Goal: Transaction & Acquisition: Obtain resource

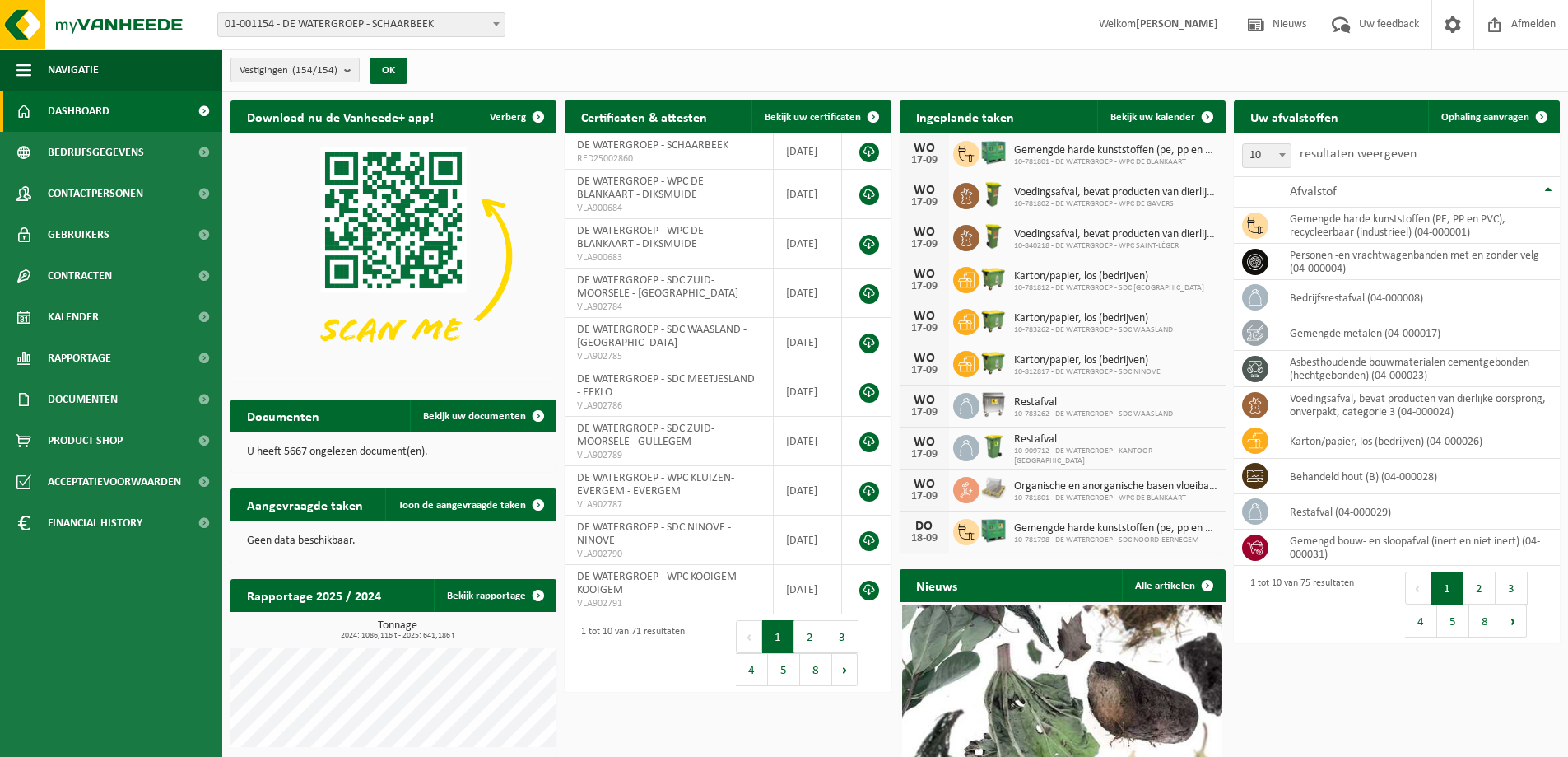
click at [496, 22] on b at bounding box center [496, 24] width 6 height 4
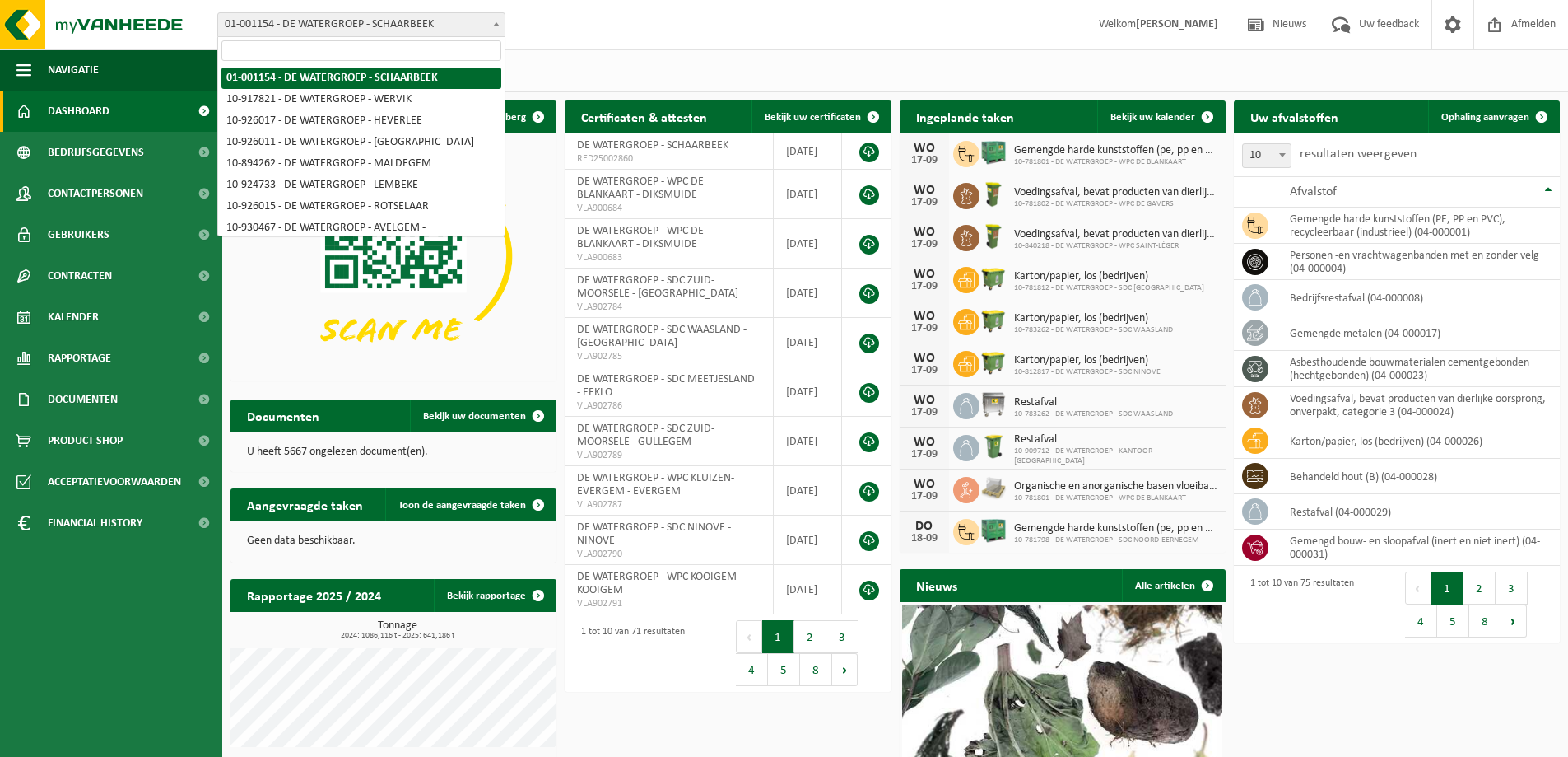
click at [379, 53] on input "search" at bounding box center [361, 50] width 280 height 21
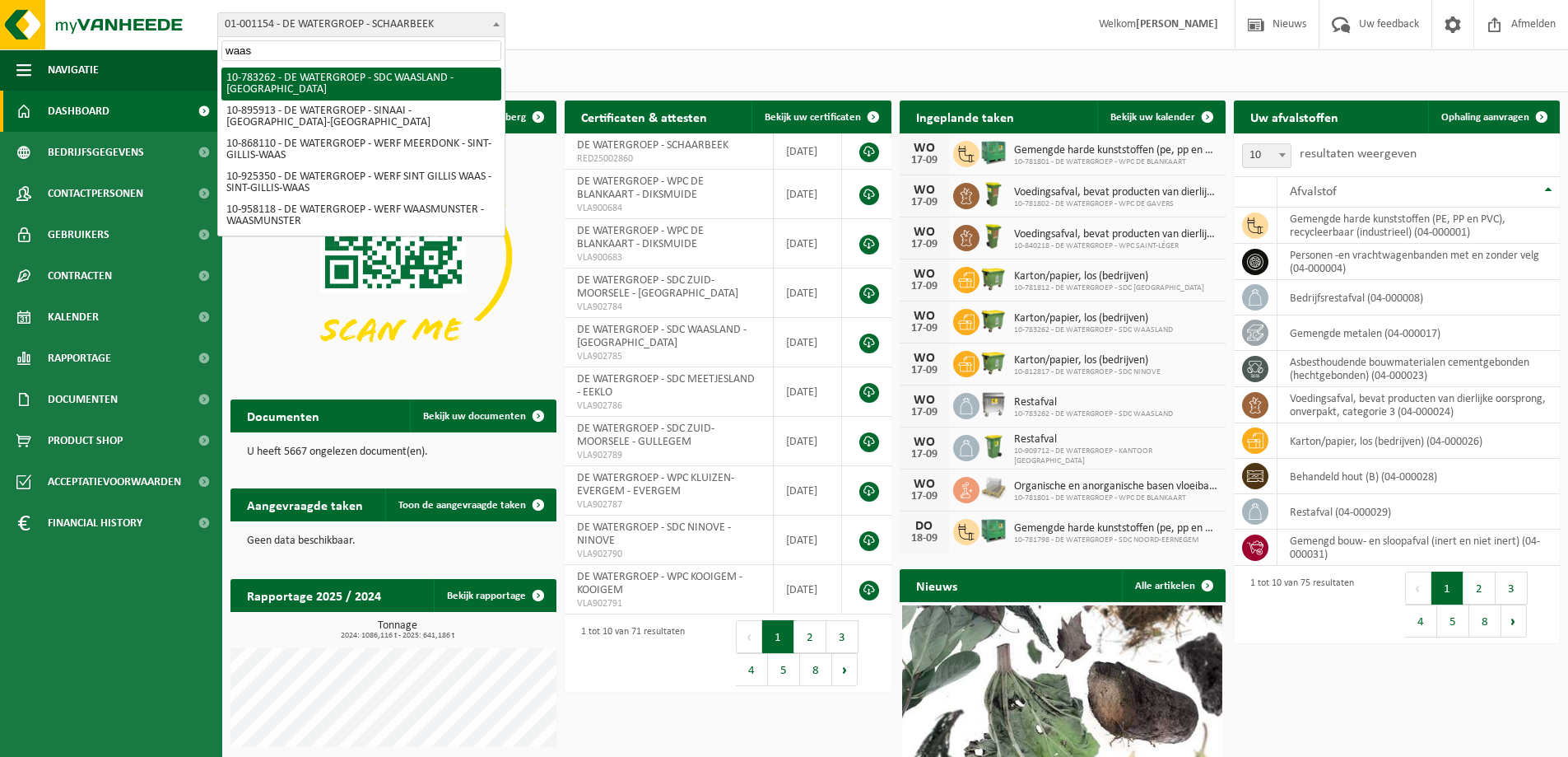
type input "waas"
select select "28081"
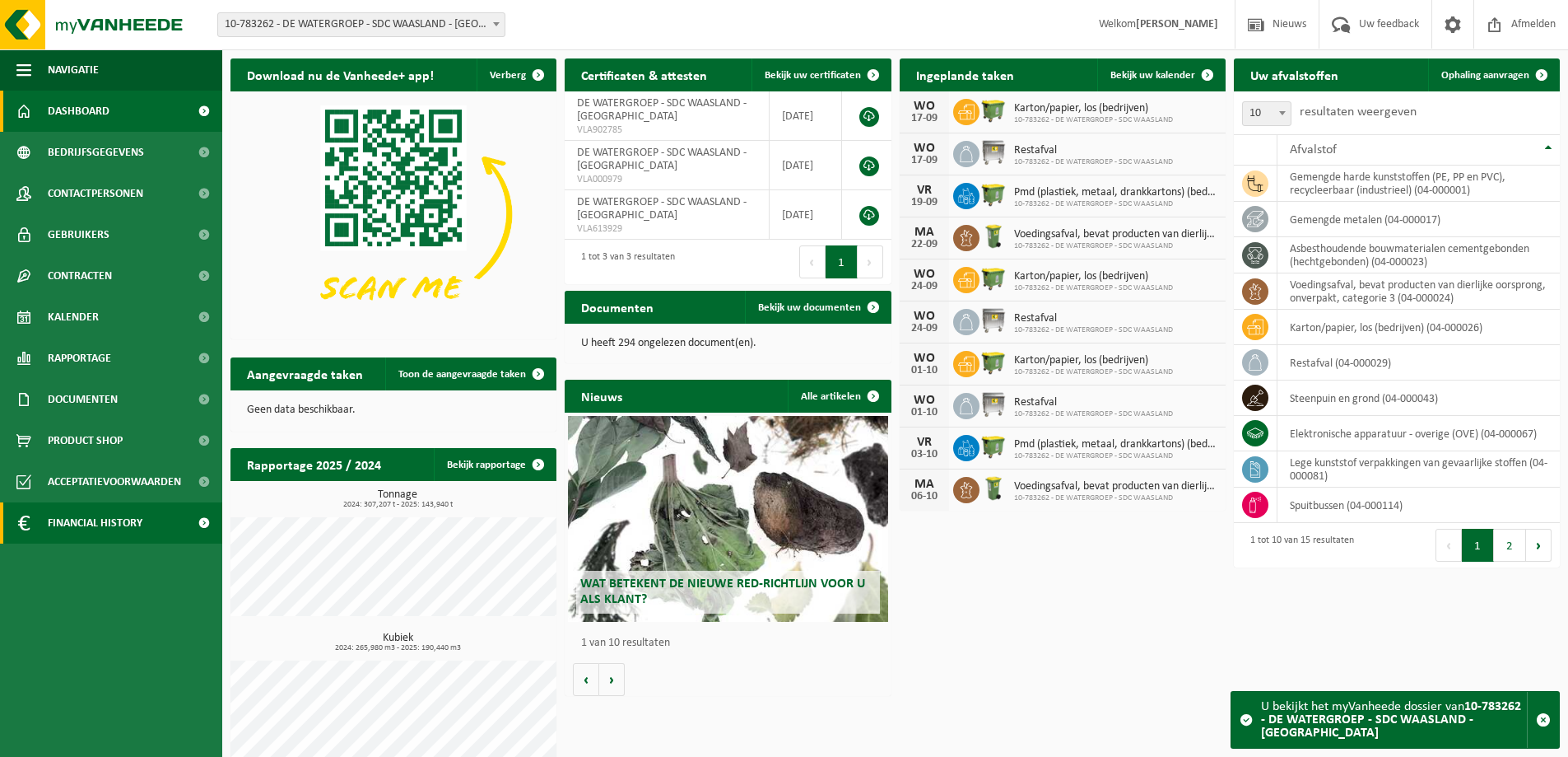
click at [114, 521] on span "Financial History" at bounding box center [95, 522] width 94 height 41
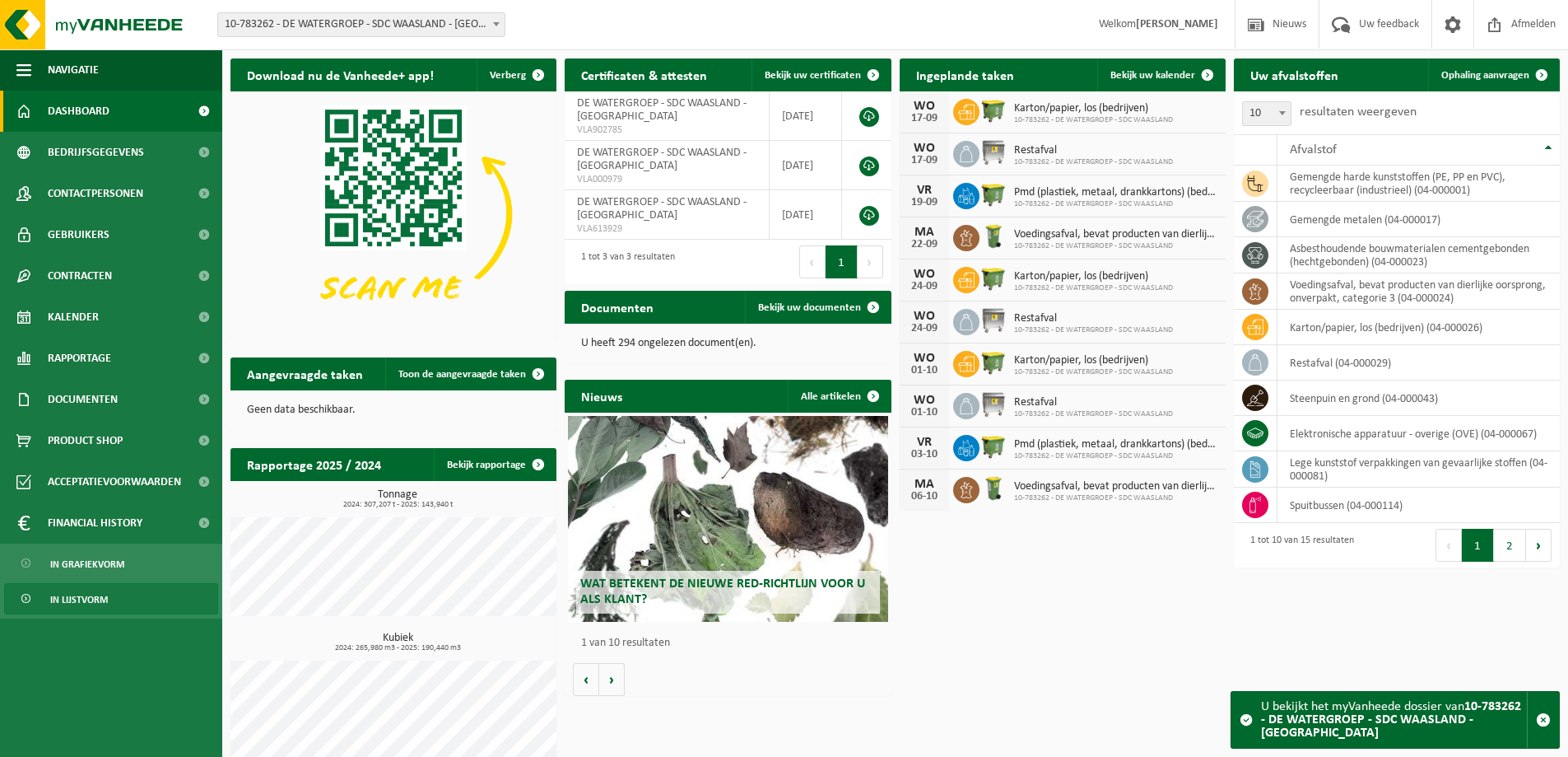
click at [107, 599] on span "In lijstvorm" at bounding box center [78, 599] width 58 height 31
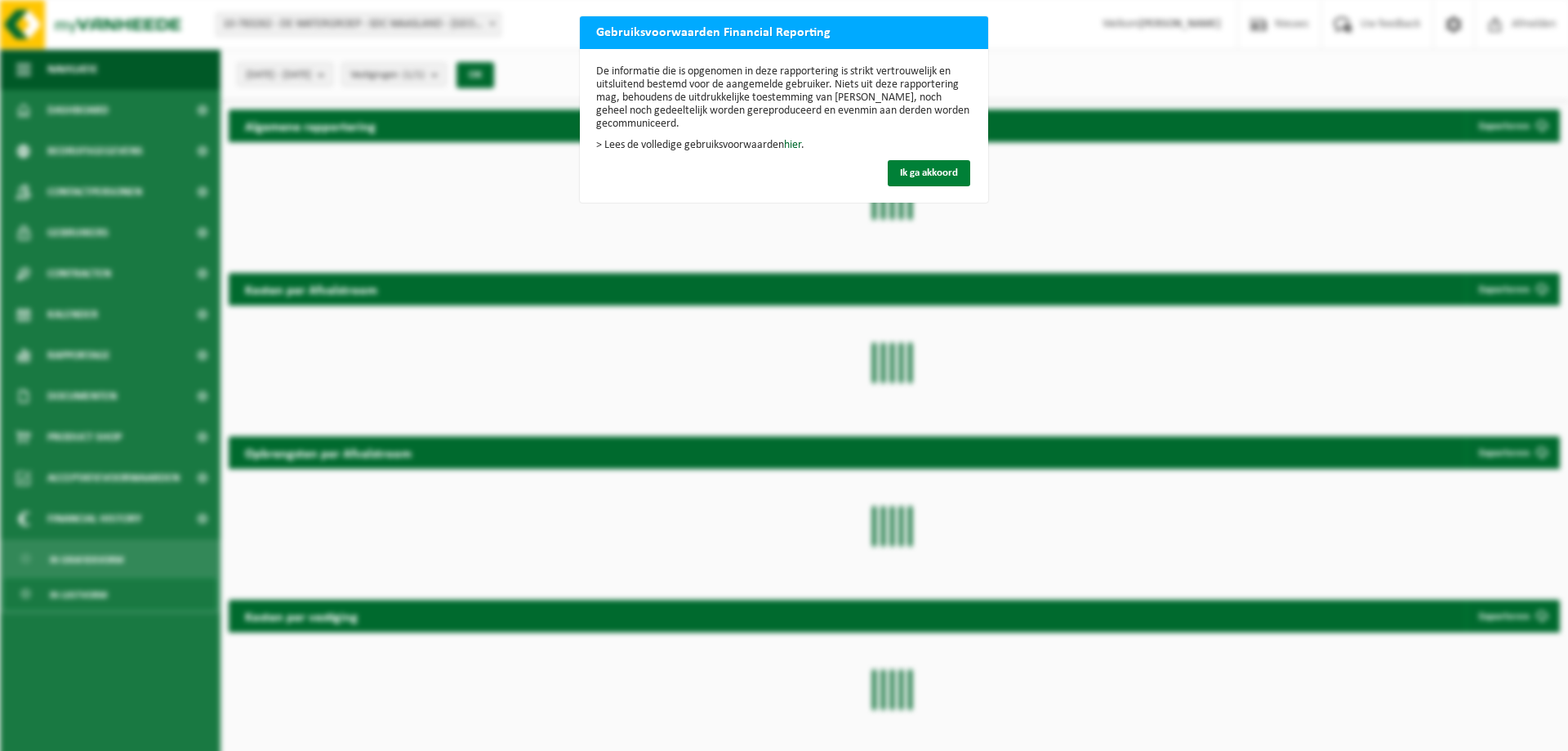
click at [928, 168] on span "Ik ga akkoord" at bounding box center [929, 172] width 58 height 11
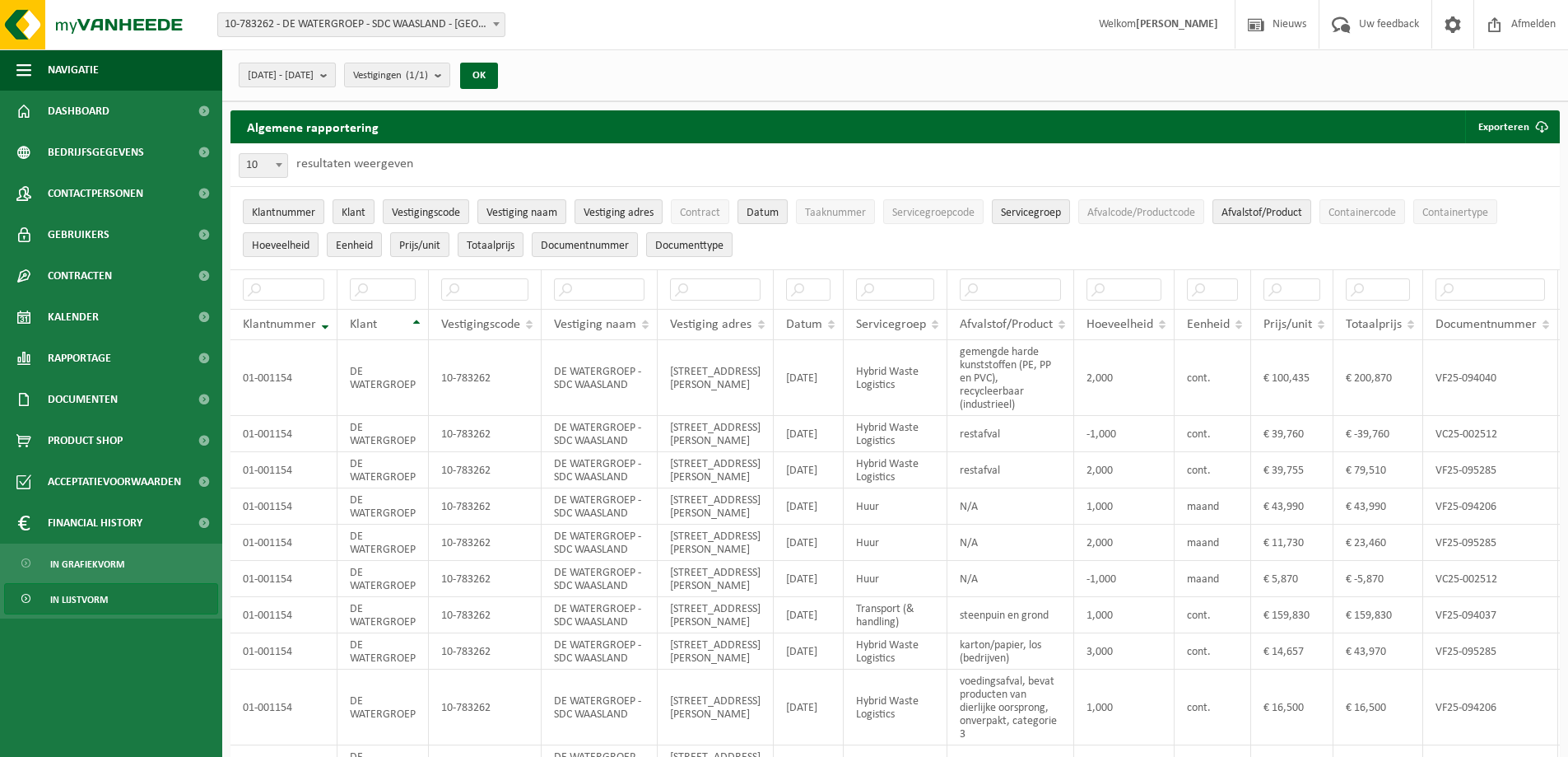
click at [335, 75] on b "submit" at bounding box center [327, 75] width 15 height 23
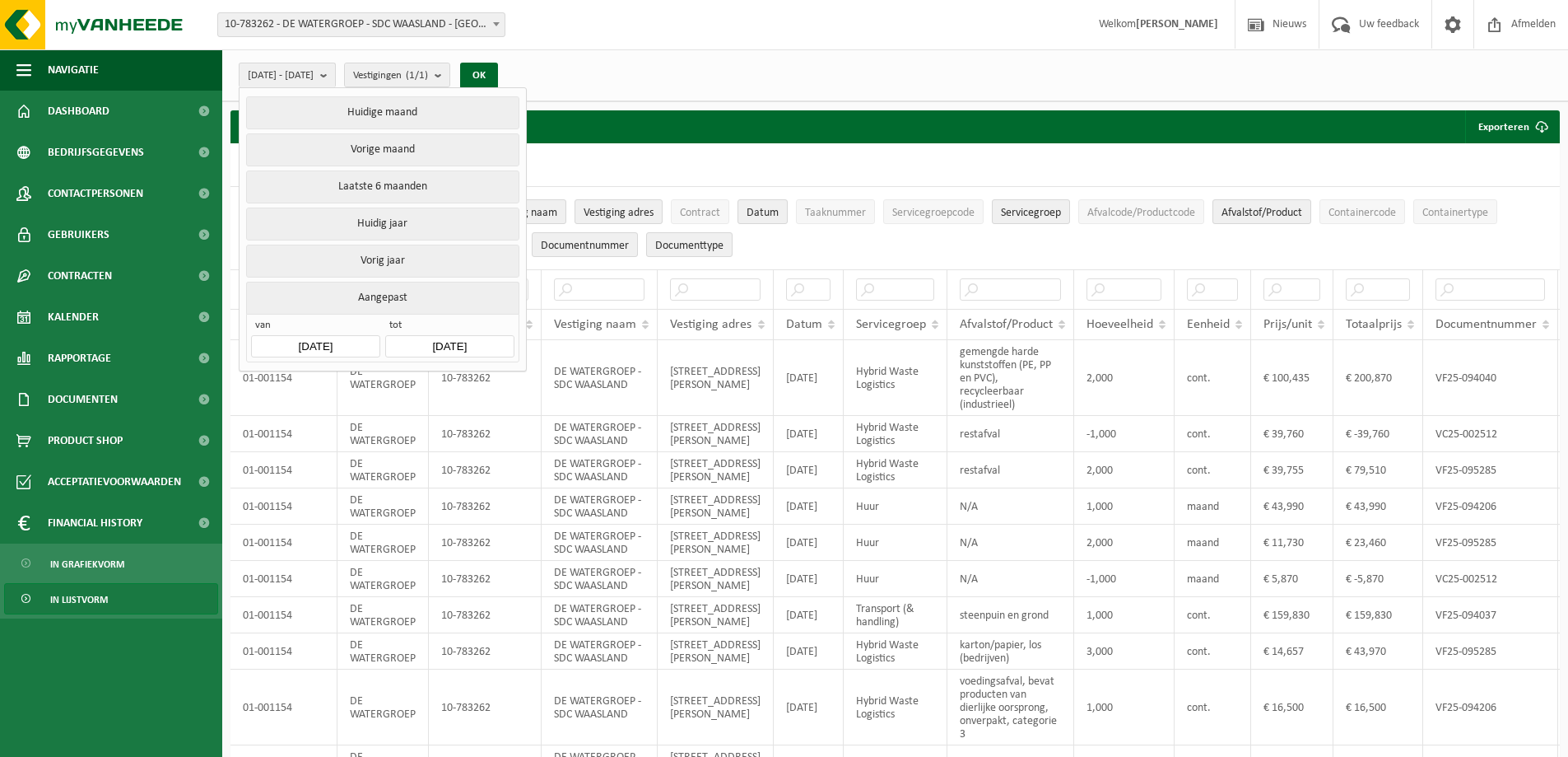
click at [344, 335] on input "2025-04-01" at bounding box center [316, 346] width 128 height 22
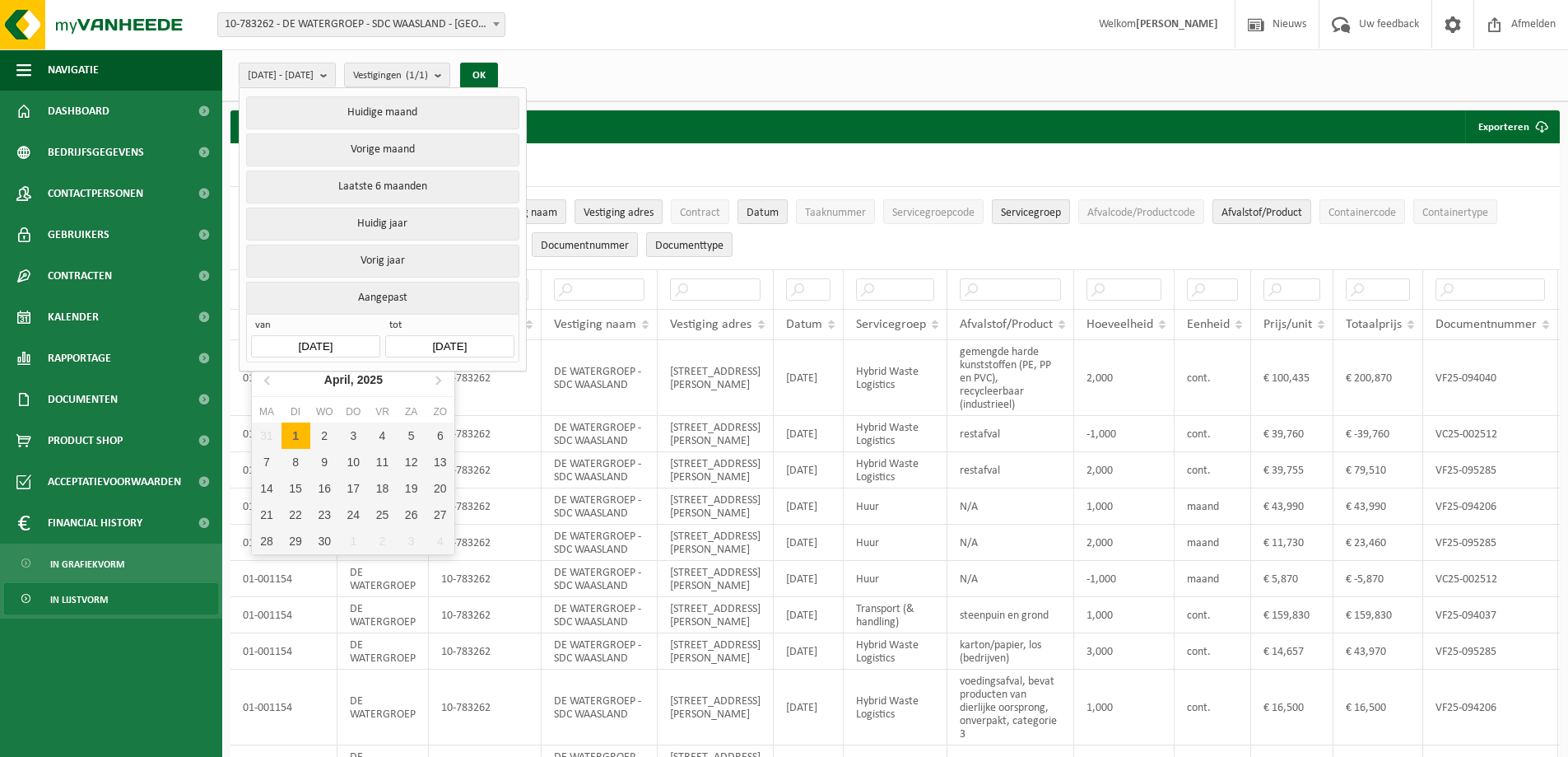
click at [341, 345] on input "2025-04-01" at bounding box center [316, 346] width 128 height 22
click at [267, 377] on icon at bounding box center [267, 380] width 4 height 8
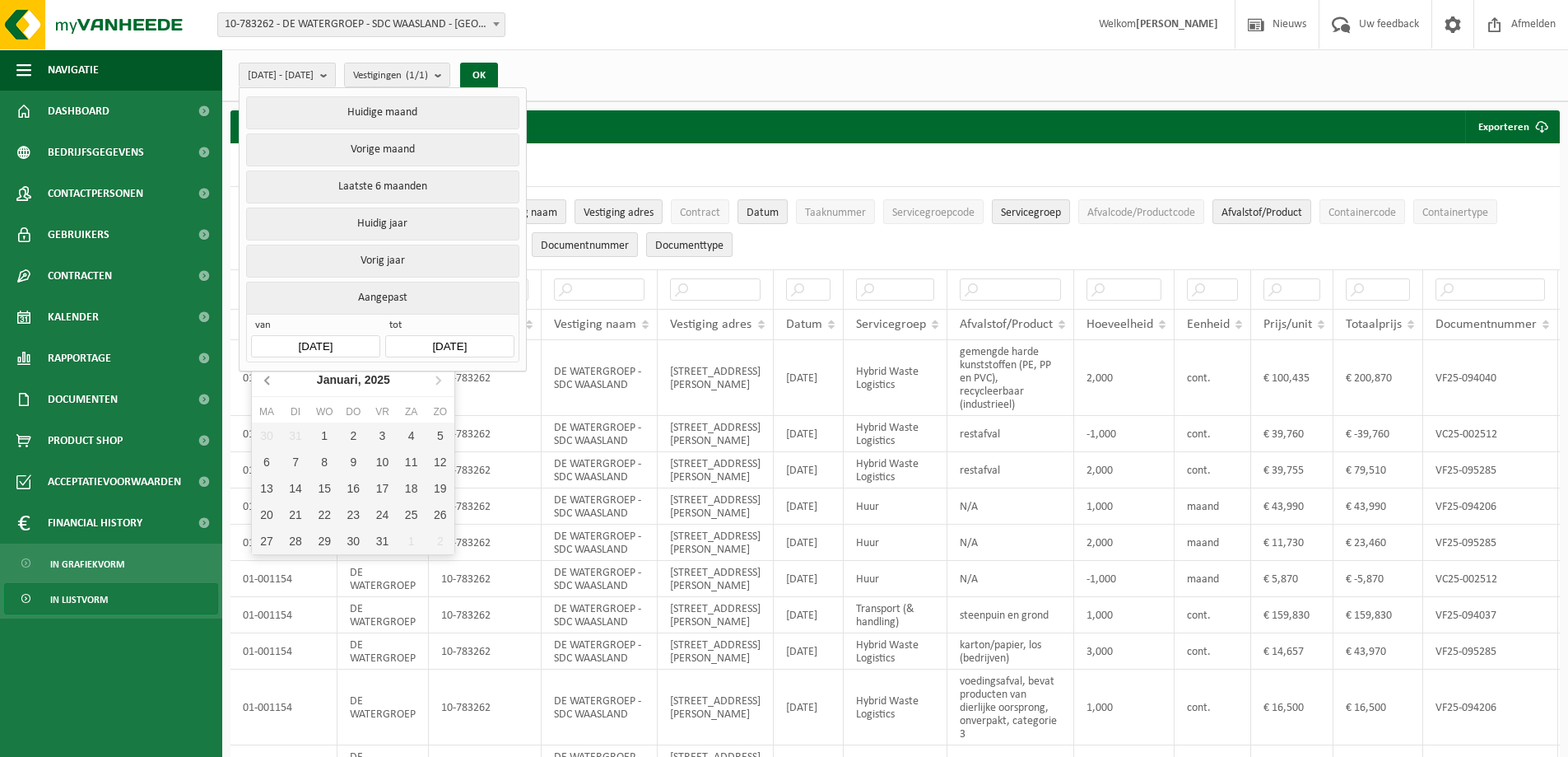
click at [269, 377] on icon at bounding box center [267, 380] width 4 height 8
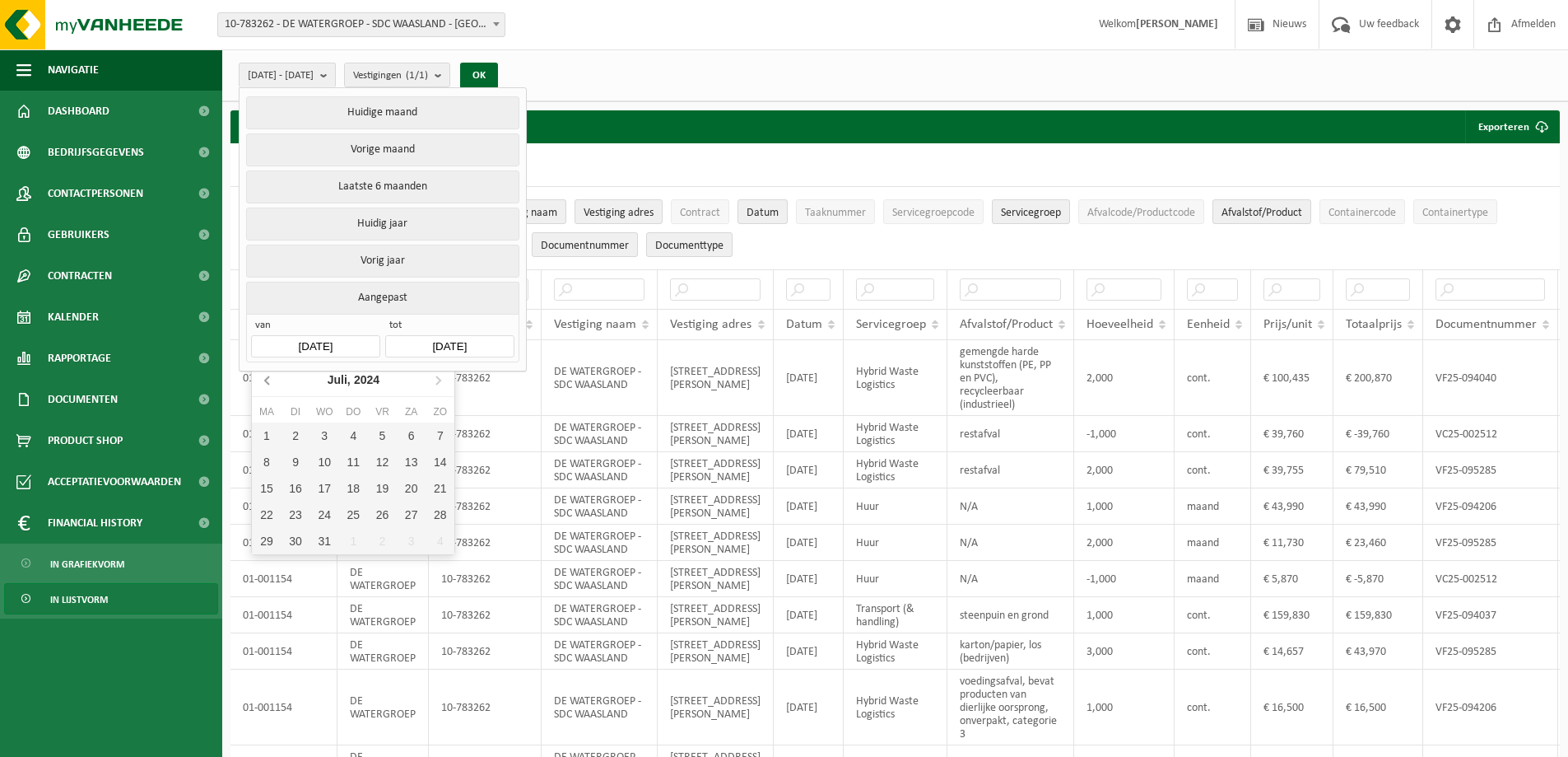
click at [269, 377] on icon at bounding box center [267, 380] width 4 height 8
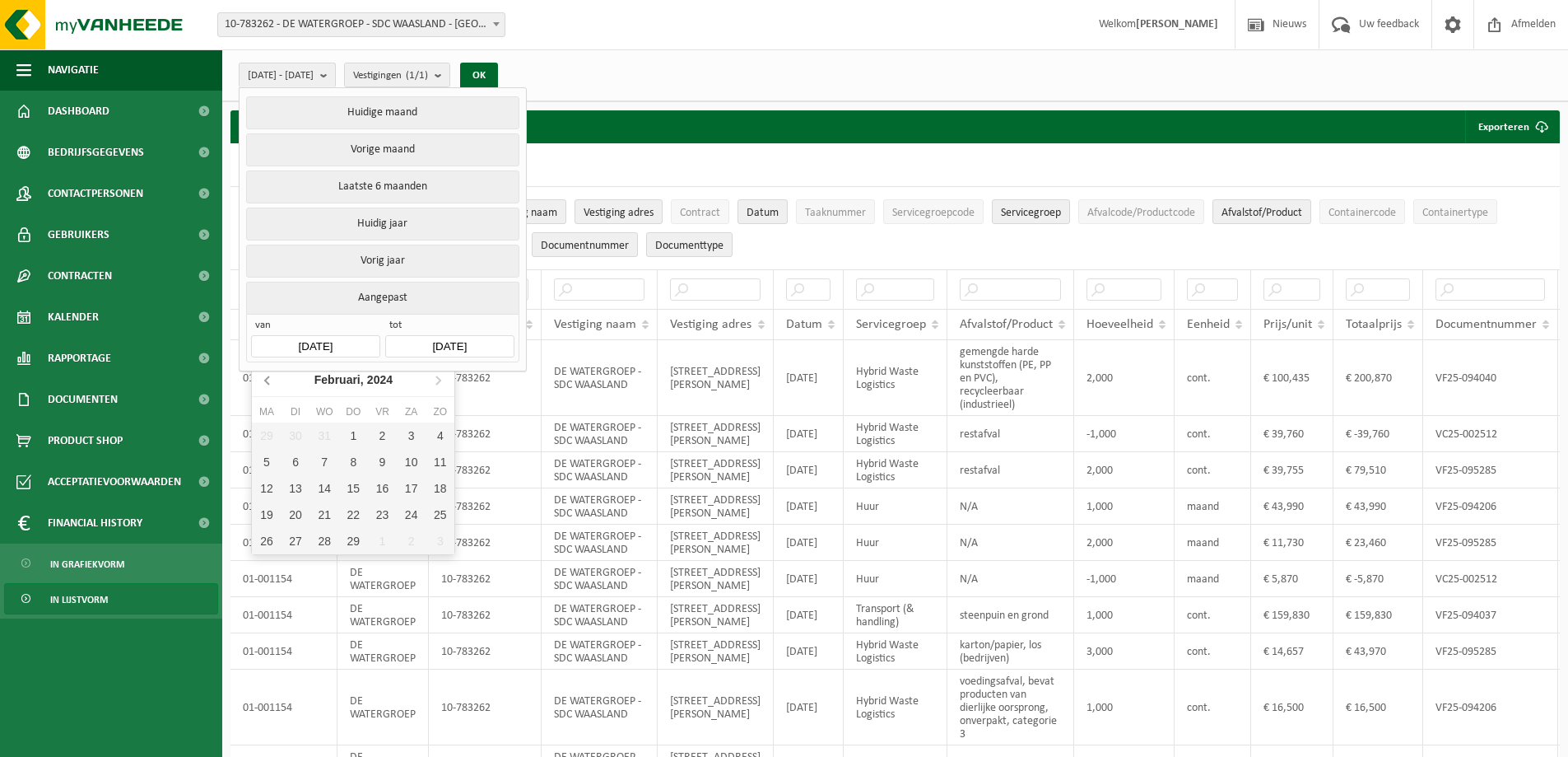
click at [269, 377] on icon at bounding box center [267, 380] width 4 height 8
click at [269, 437] on div "1" at bounding box center [267, 436] width 29 height 27
type input "2024-01-01"
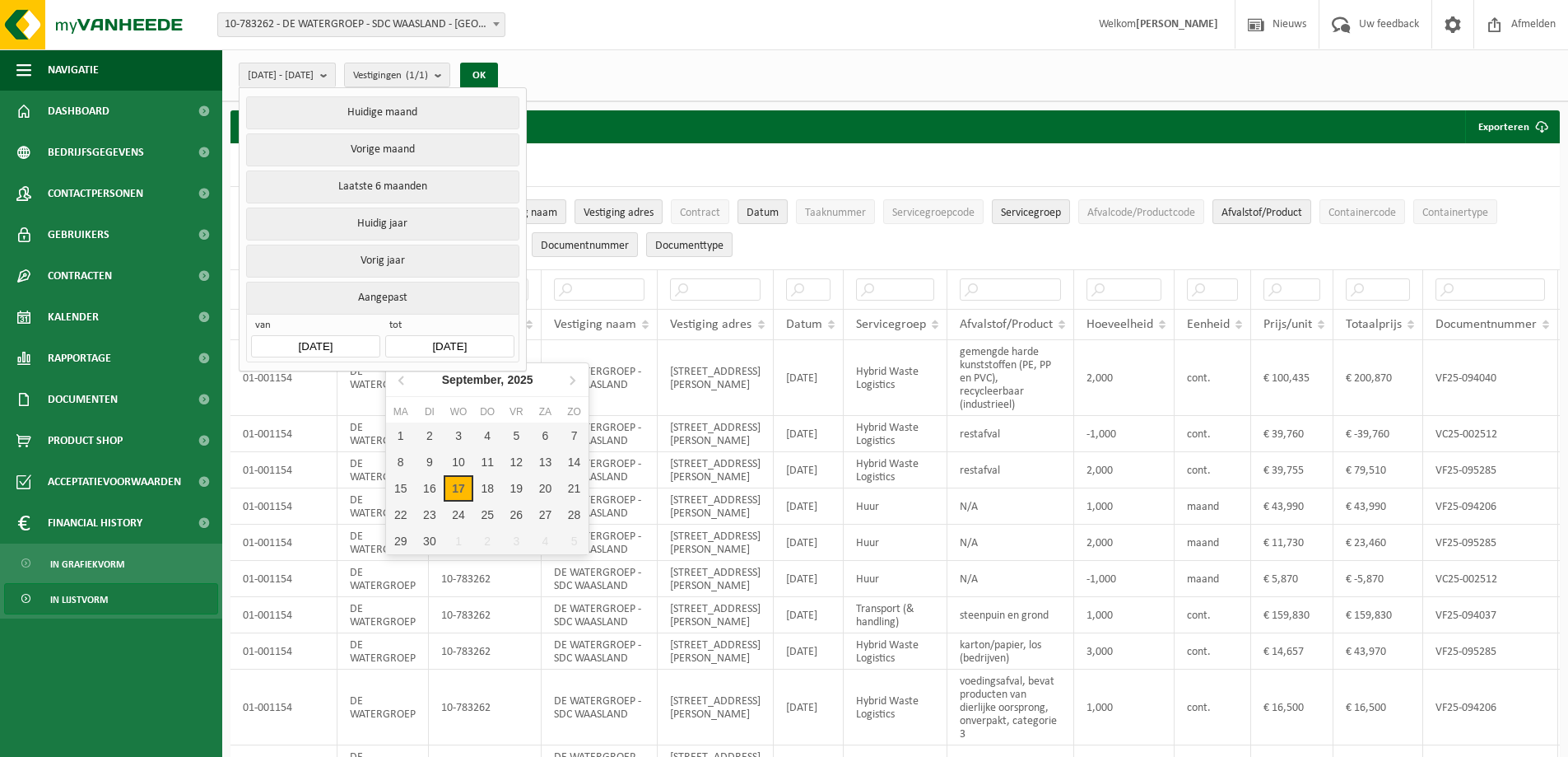
click at [436, 340] on input "2025-09-17" at bounding box center [449, 346] width 128 height 22
click at [453, 488] on div "17" at bounding box center [458, 489] width 29 height 27
type input "2024-01-01"
click at [467, 75] on button "OK" at bounding box center [447, 76] width 37 height 27
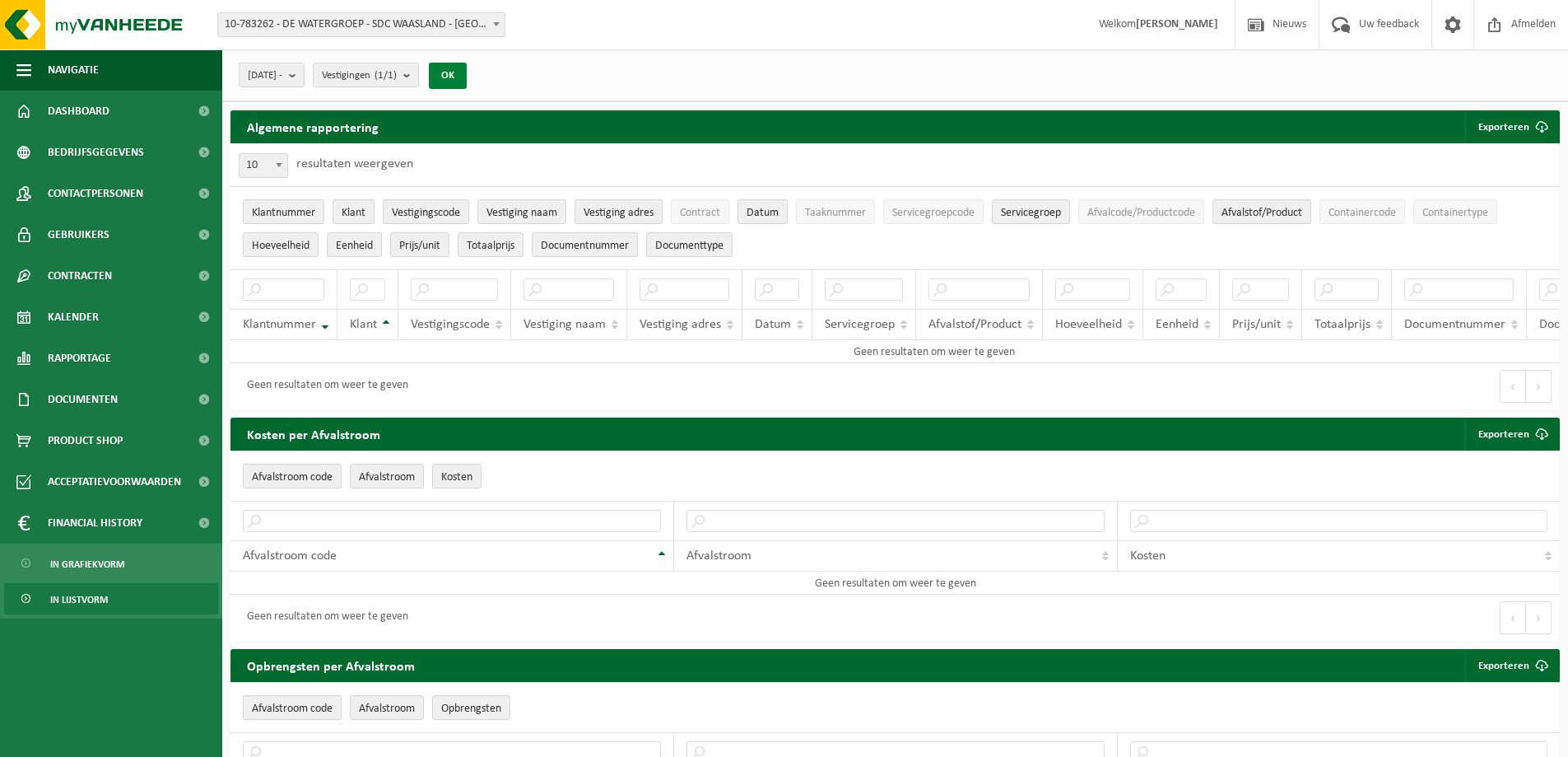
click at [467, 71] on button "OK" at bounding box center [447, 76] width 37 height 27
click at [304, 71] on b "submit" at bounding box center [296, 75] width 15 height 23
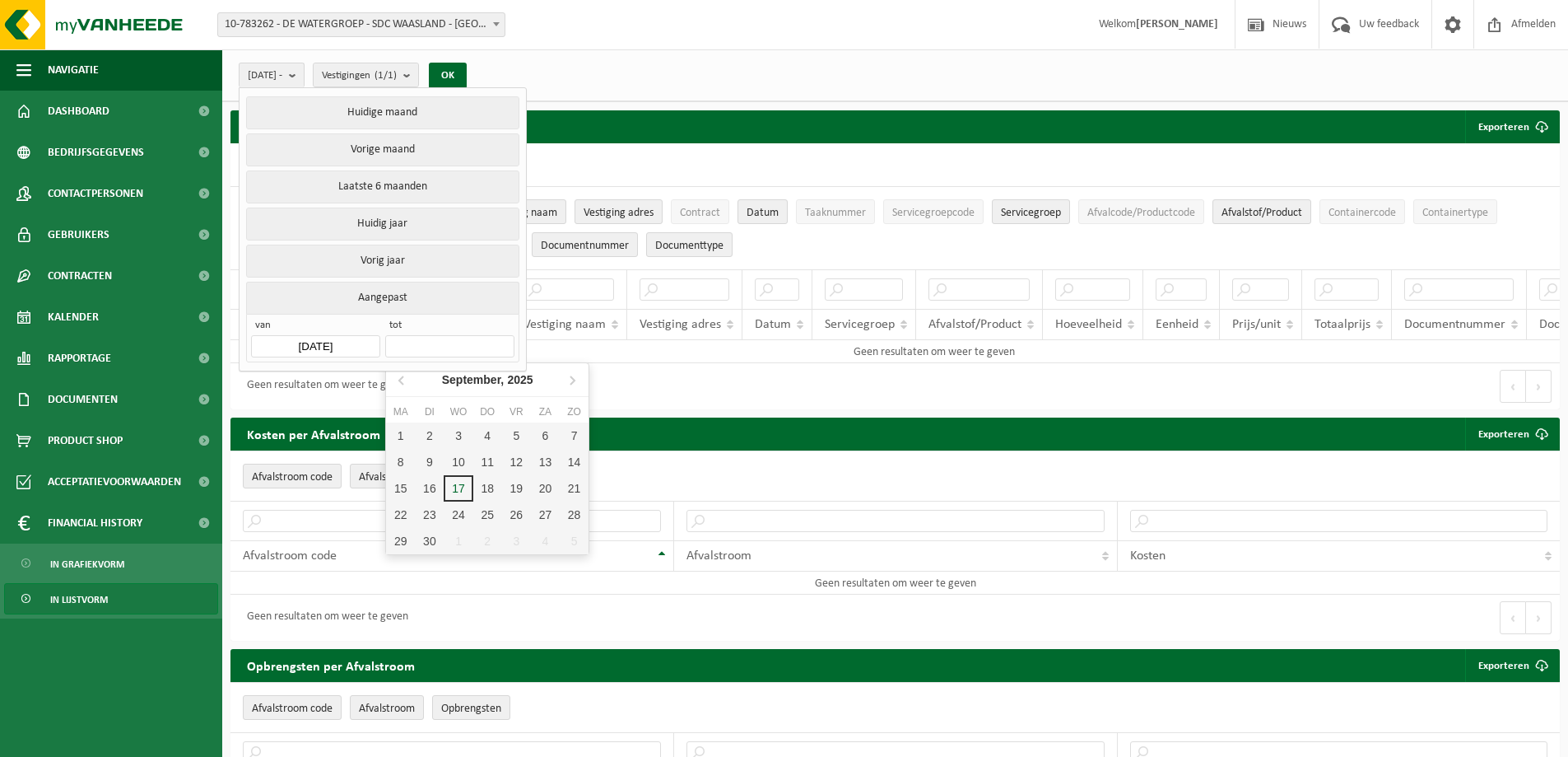
click at [440, 339] on input "text" at bounding box center [449, 346] width 128 height 22
click at [465, 488] on div "17" at bounding box center [458, 489] width 29 height 27
type input "2025-09-17"
type input "2024-01-01"
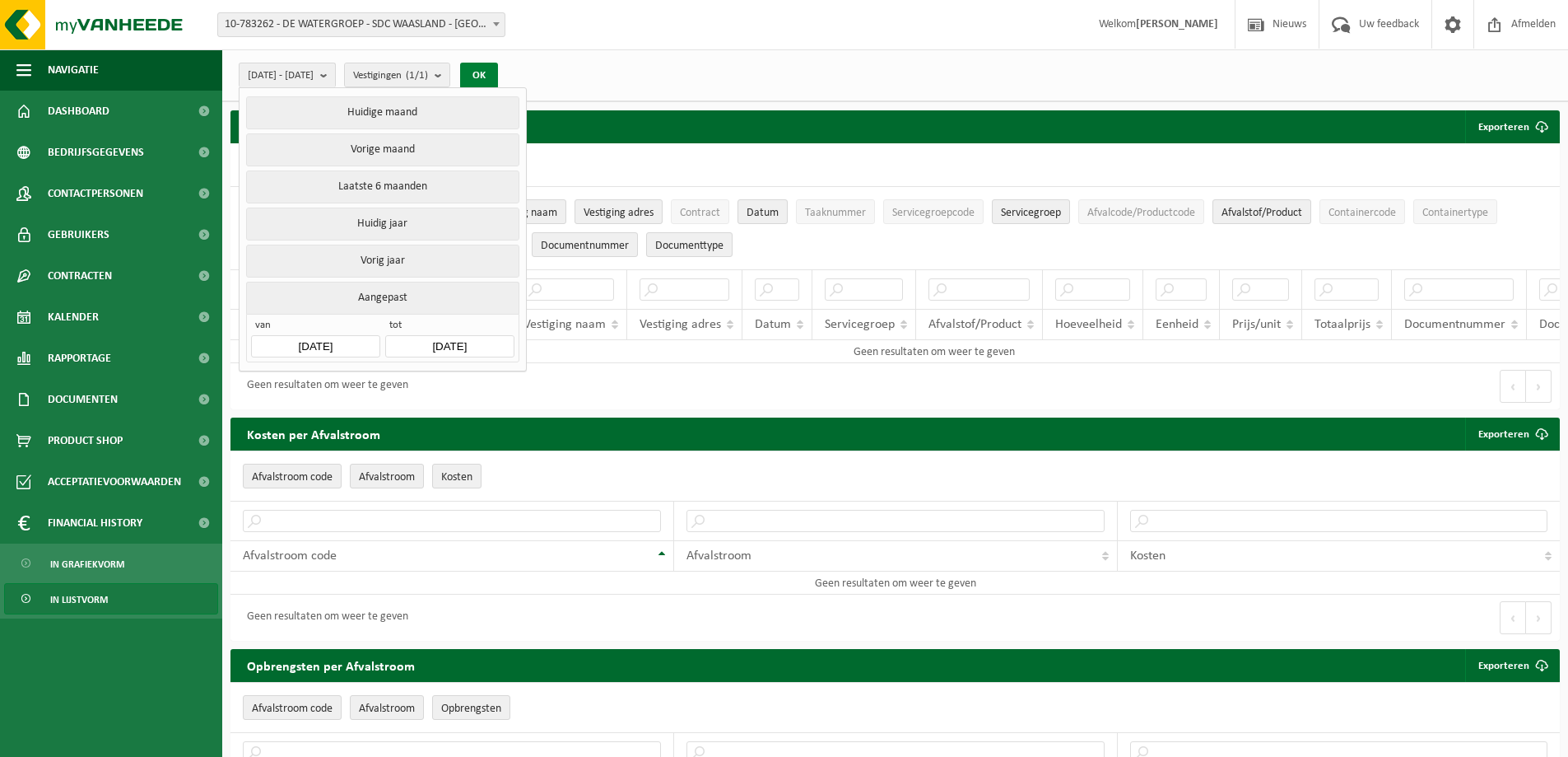
click at [498, 66] on button "OK" at bounding box center [479, 76] width 37 height 27
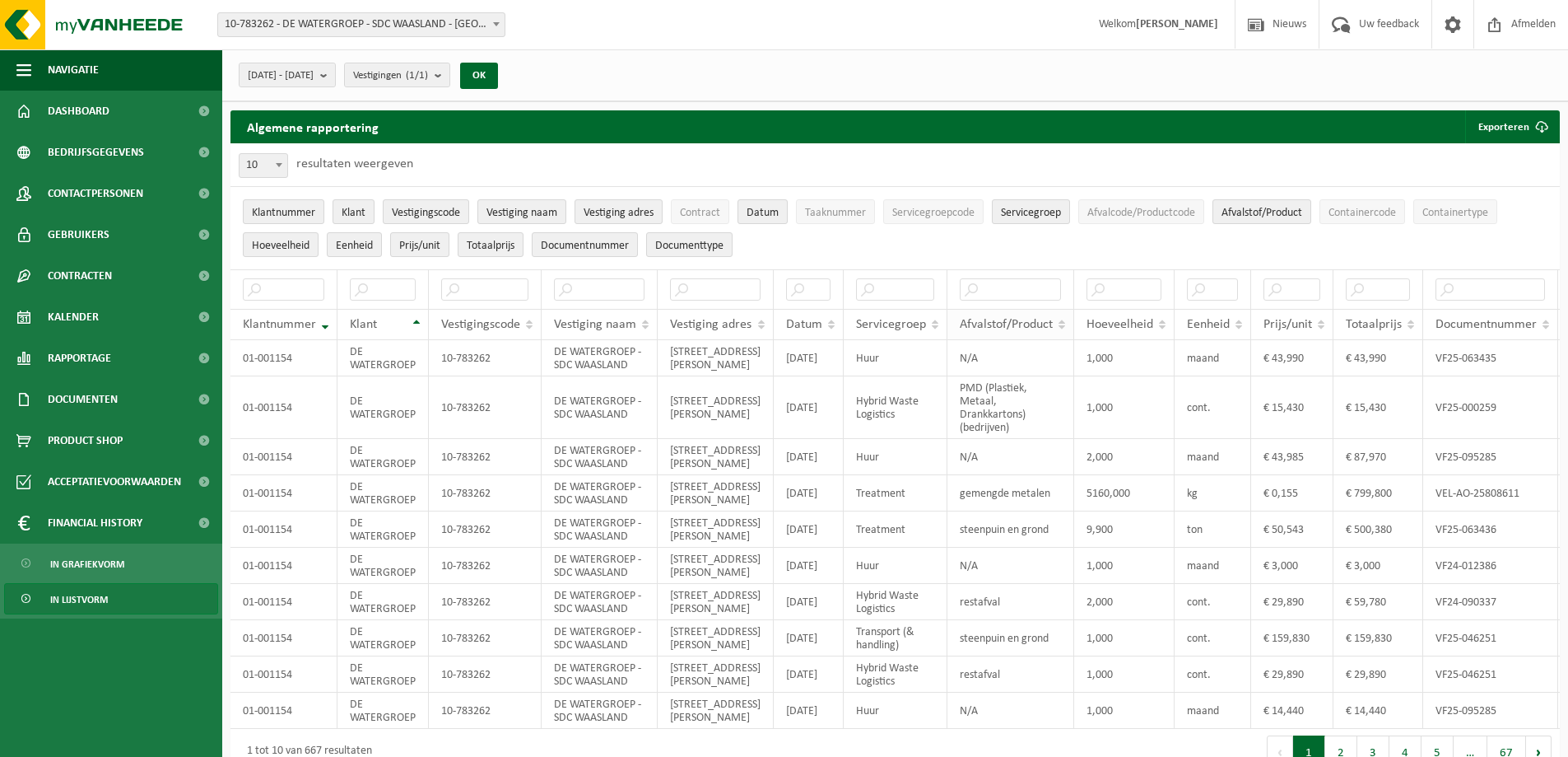
click at [1062, 318] on th "Afvalstof/Product" at bounding box center [1011, 324] width 127 height 31
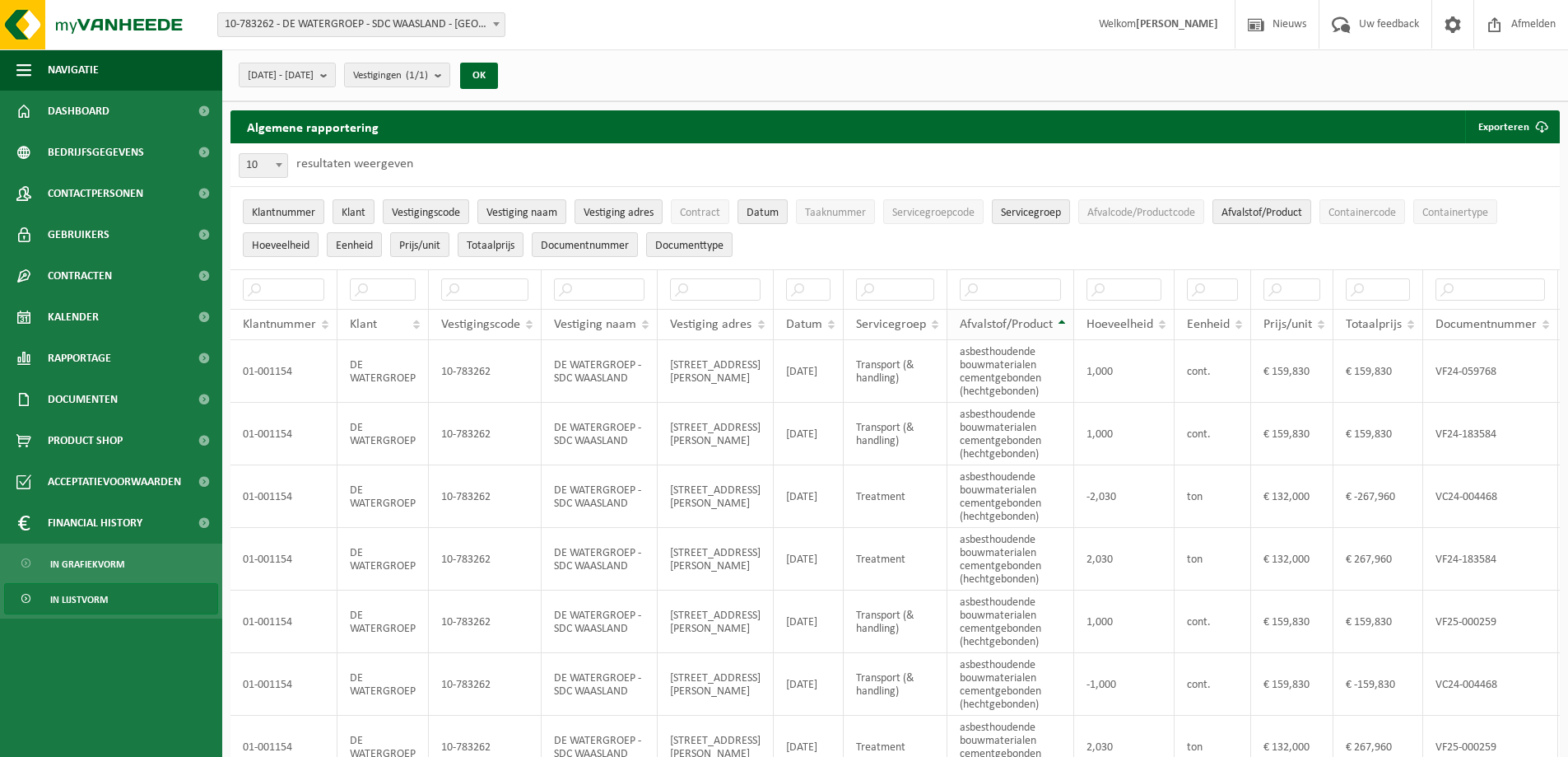
click at [1062, 318] on th "Afvalstof/Product" at bounding box center [1011, 324] width 127 height 31
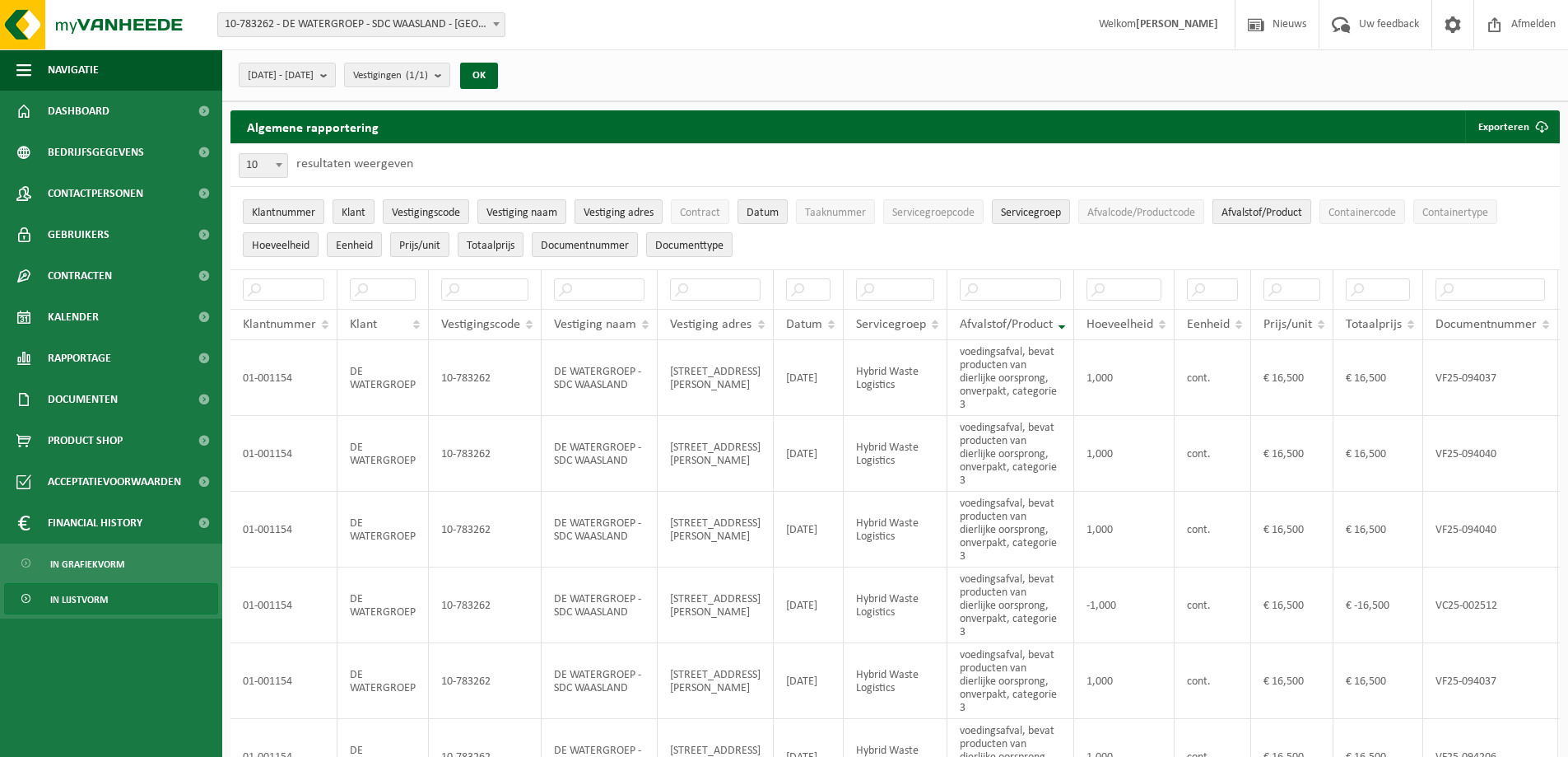
click at [1255, 207] on span "Afvalstof/Product" at bounding box center [1261, 213] width 80 height 12
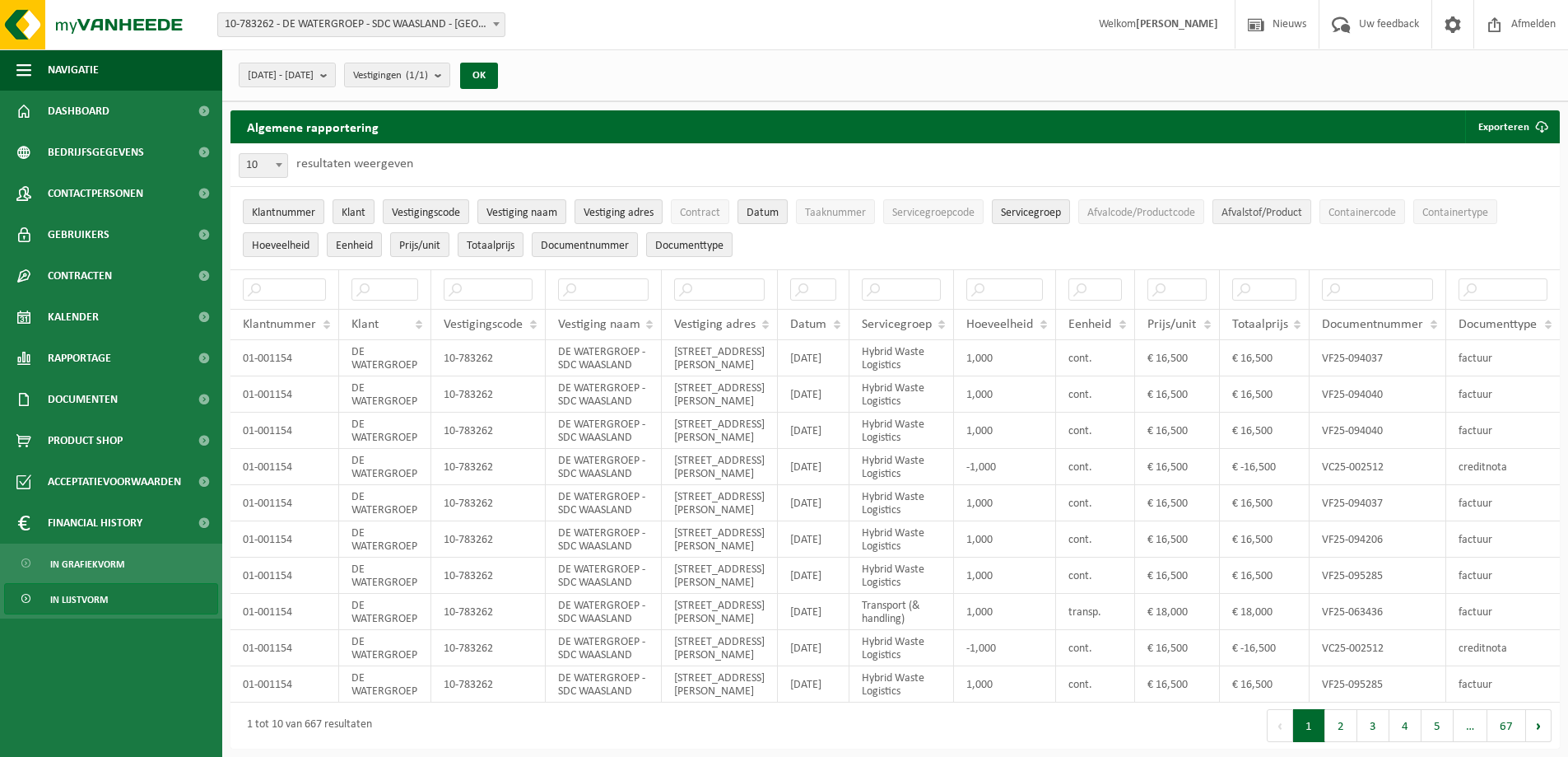
click at [1269, 207] on span "Afvalstof/Product" at bounding box center [1261, 213] width 80 height 12
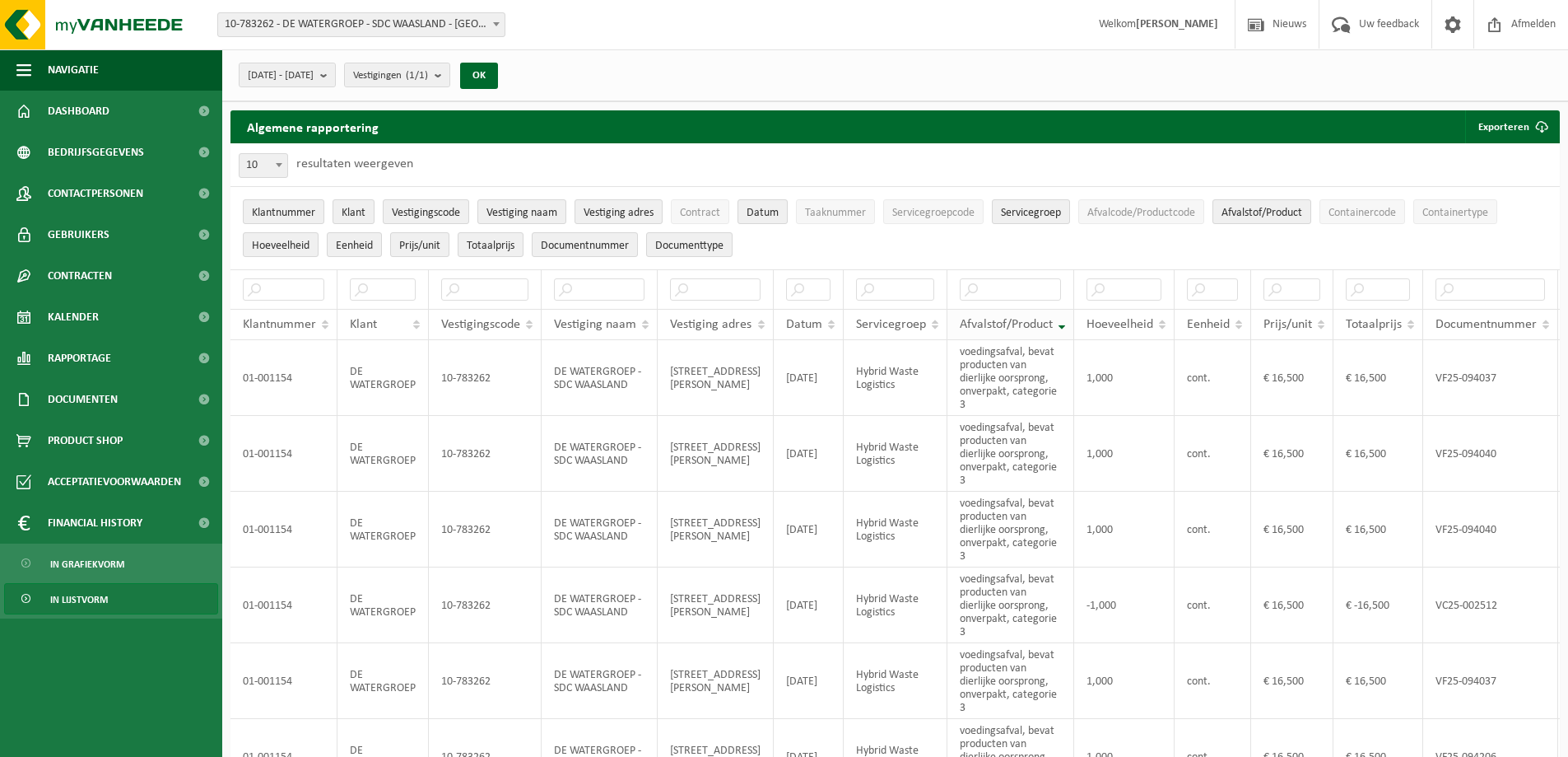
click at [1058, 316] on th "Afvalstof/Product" at bounding box center [1011, 324] width 127 height 31
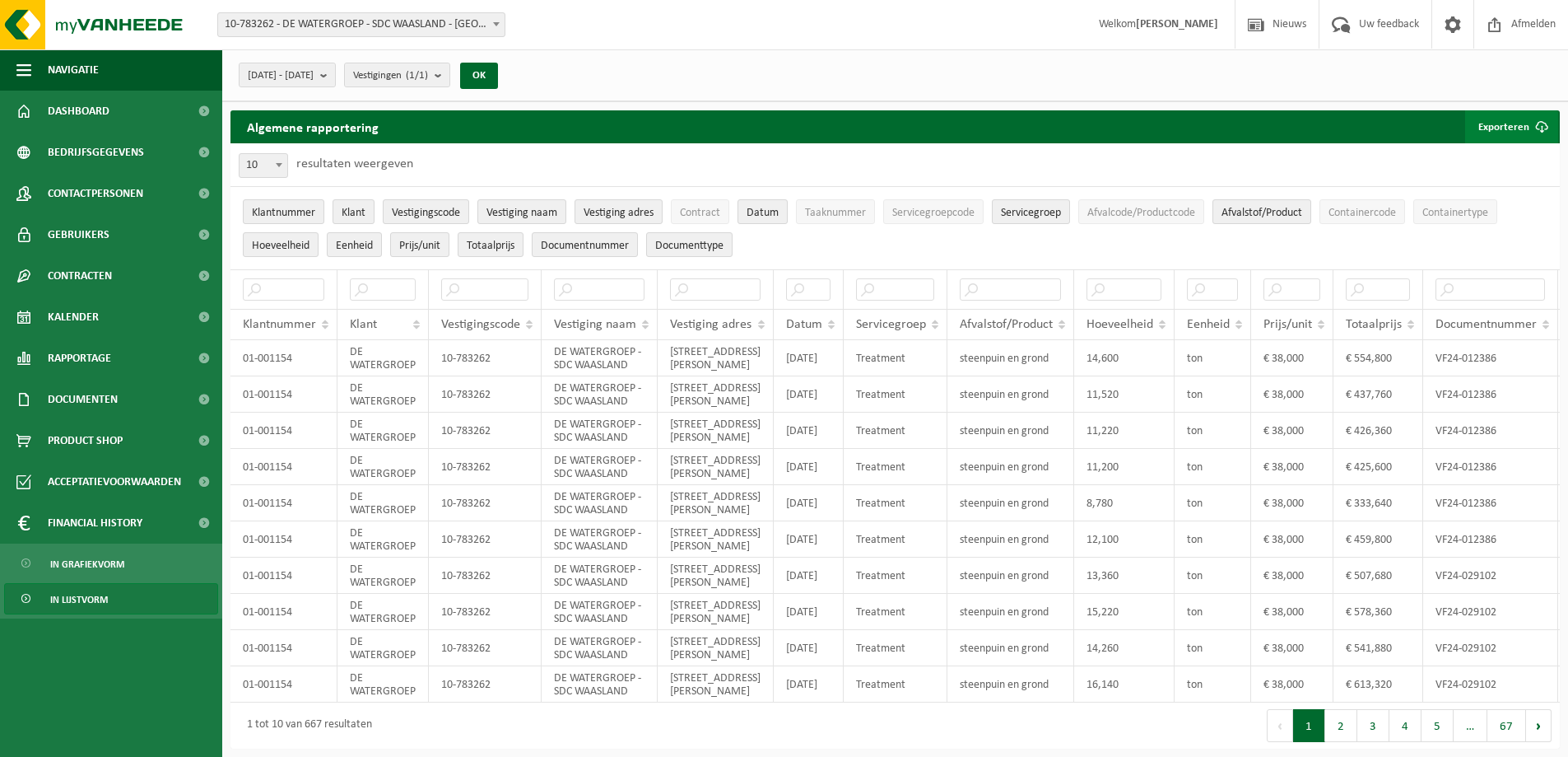
click at [1536, 120] on span "button" at bounding box center [1541, 127] width 33 height 33
click at [1483, 182] on link "Alle beschikbare kolommen" at bounding box center [1482, 193] width 149 height 33
